Goal: Information Seeking & Learning: Check status

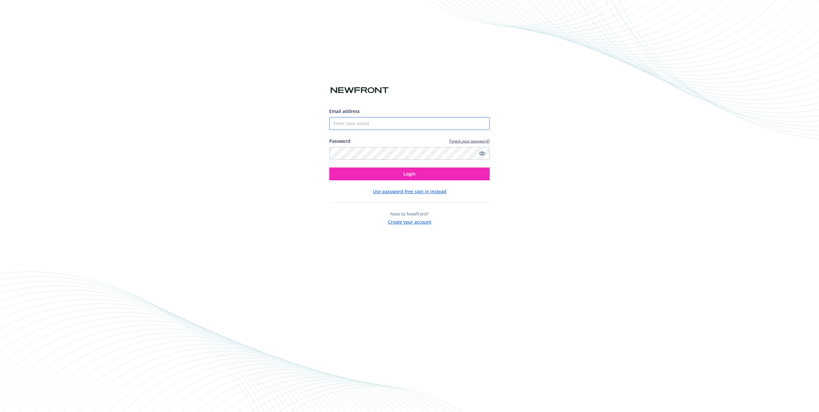
click at [371, 128] on input "Email address" at bounding box center [409, 123] width 160 height 13
click at [440, 127] on input "Email address" at bounding box center [409, 123] width 160 height 13
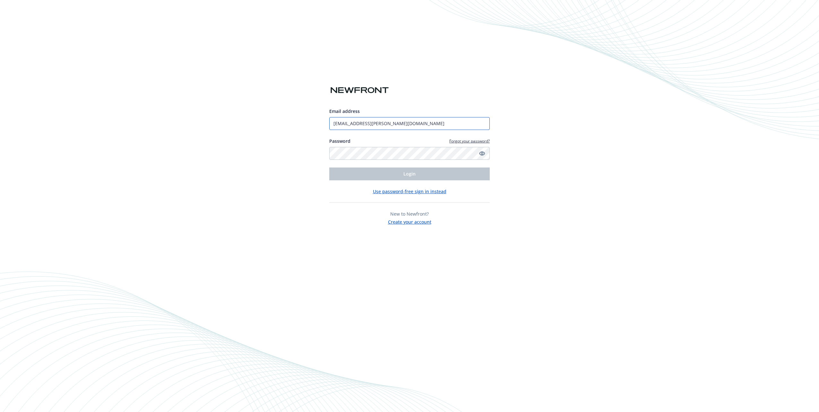
type input "[EMAIL_ADDRESS][PERSON_NAME][DOMAIN_NAME]"
click at [522, 187] on div "Email address [EMAIL_ADDRESS][PERSON_NAME][DOMAIN_NAME] Password Forgot your pa…" at bounding box center [409, 206] width 819 height 412
click at [400, 168] on button "Login" at bounding box center [409, 173] width 160 height 13
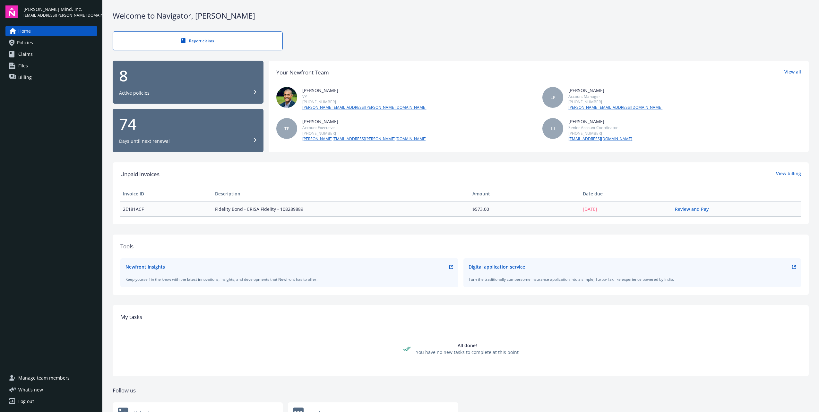
click at [39, 43] on link "Policies" at bounding box center [50, 43] width 91 height 10
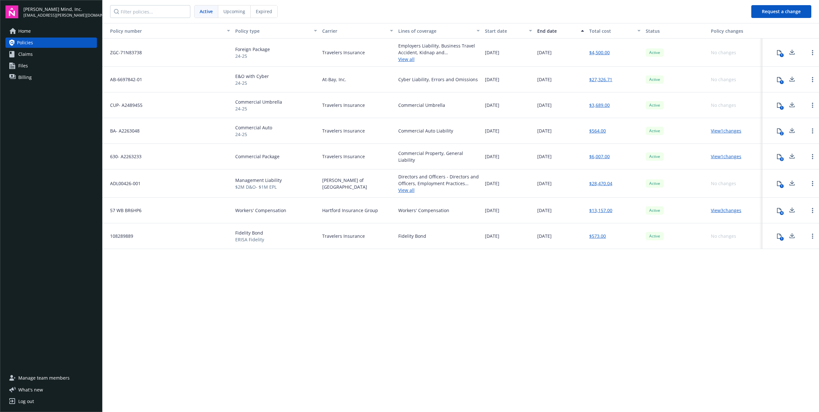
click at [714, 272] on div "Policy number Policy type Carrier Lines of coverage Start date End date Total c…" at bounding box center [460, 217] width 716 height 388
click at [285, 272] on div "Policy number Policy type Carrier Lines of coverage Start date End date Total c…" at bounding box center [460, 217] width 716 height 388
click at [301, 263] on div "Policy number Policy type Carrier Lines of coverage Start date End date Total c…" at bounding box center [460, 217] width 716 height 388
click at [223, 316] on div "Policy number Policy type Carrier Lines of coverage Start date End date Total c…" at bounding box center [460, 217] width 716 height 388
click at [354, 294] on div "Policy number Policy type Carrier Lines of coverage Start date End date Total c…" at bounding box center [460, 217] width 716 height 388
